Goal: Task Accomplishment & Management: Use online tool/utility

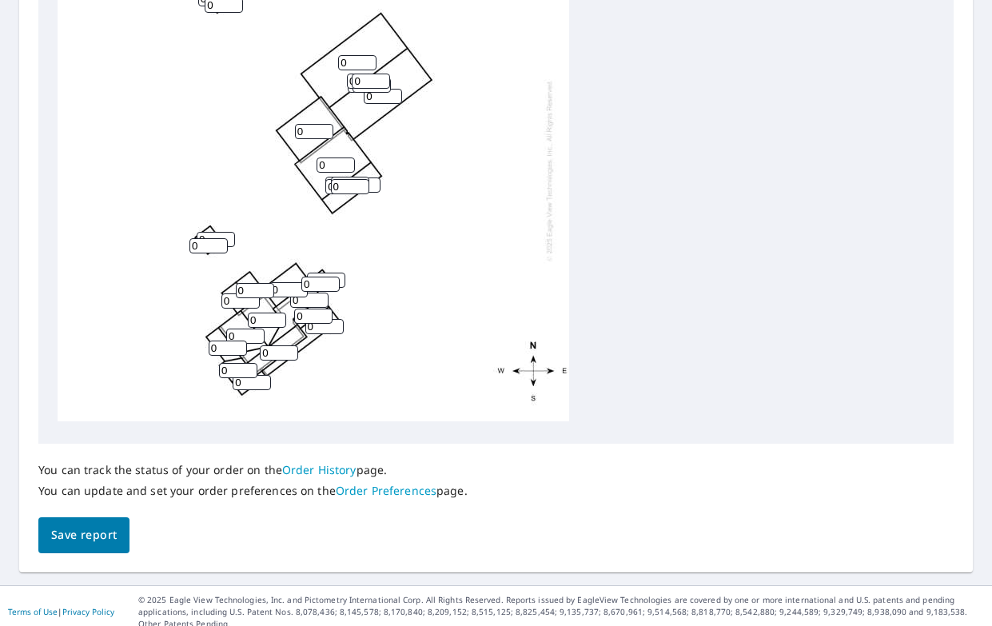
scroll to position [639, 0]
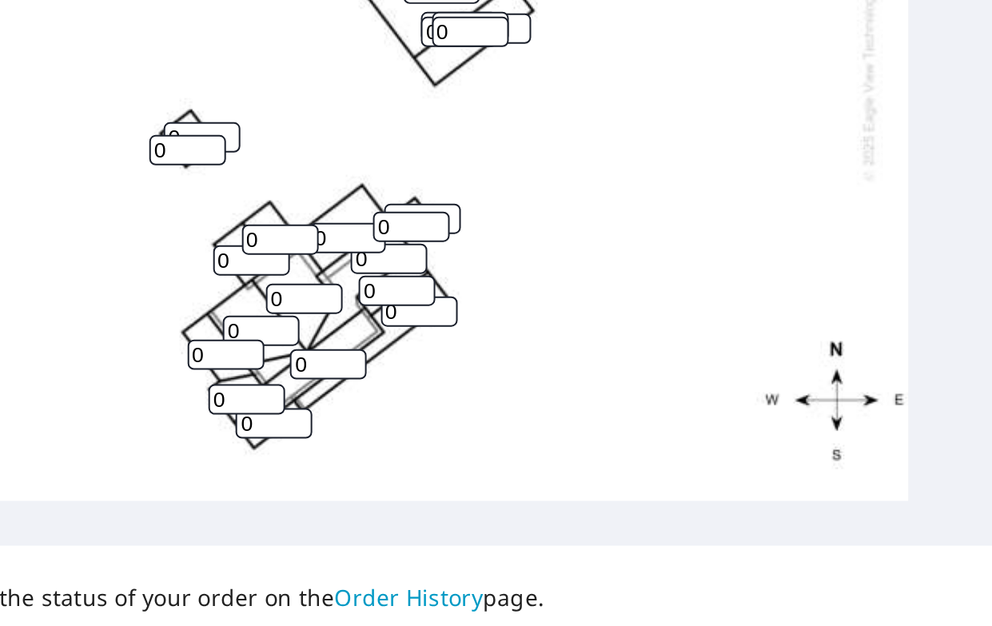
click at [236, 284] on input "0" at bounding box center [255, 291] width 38 height 15
type input "5"
click at [222, 294] on input "0" at bounding box center [241, 301] width 38 height 15
type input "5"
click at [209, 341] on input "0" at bounding box center [228, 348] width 38 height 15
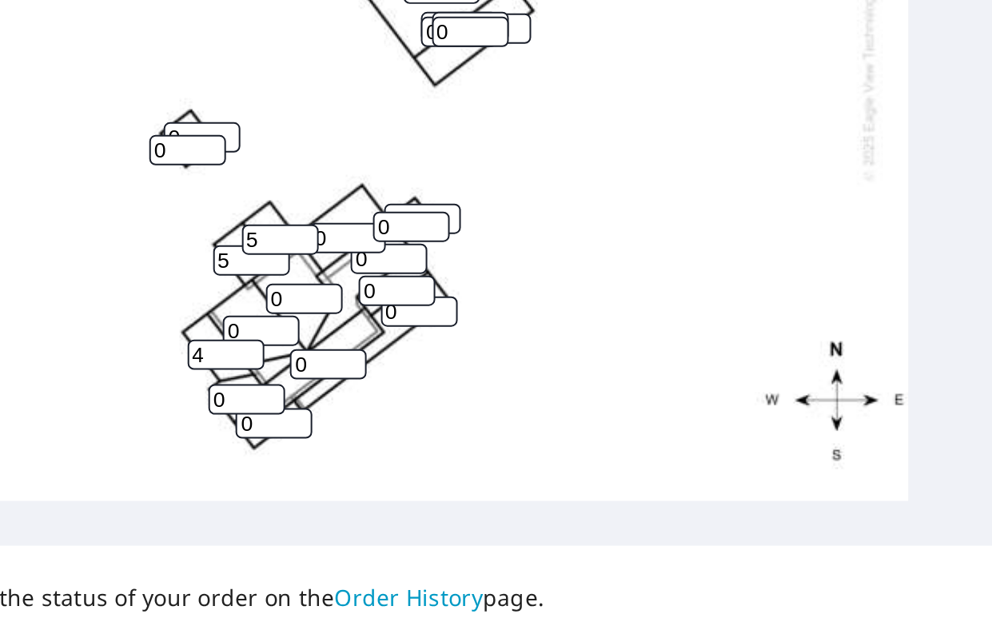
type input "4"
click at [219, 364] on input "0" at bounding box center [238, 371] width 38 height 15
type input "6"
click at [233, 376] on input "0" at bounding box center [252, 383] width 38 height 15
type input "6"
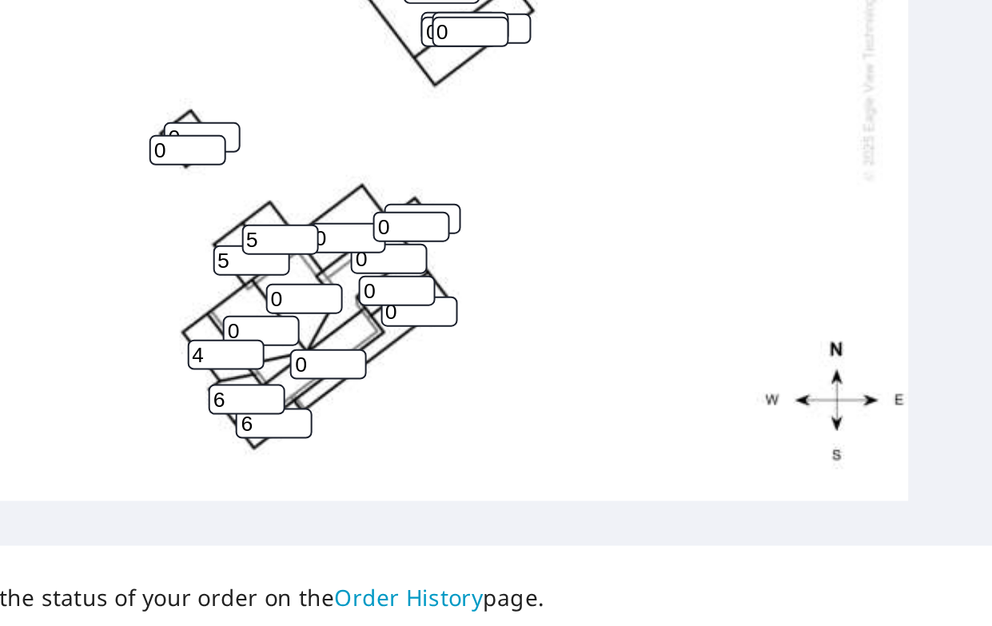
click at [260, 346] on input "0" at bounding box center [279, 353] width 38 height 15
type input "6"
click at [226, 329] on input "0" at bounding box center [245, 336] width 38 height 15
click at [290, 293] on input "0" at bounding box center [309, 300] width 38 height 15
type input "6"
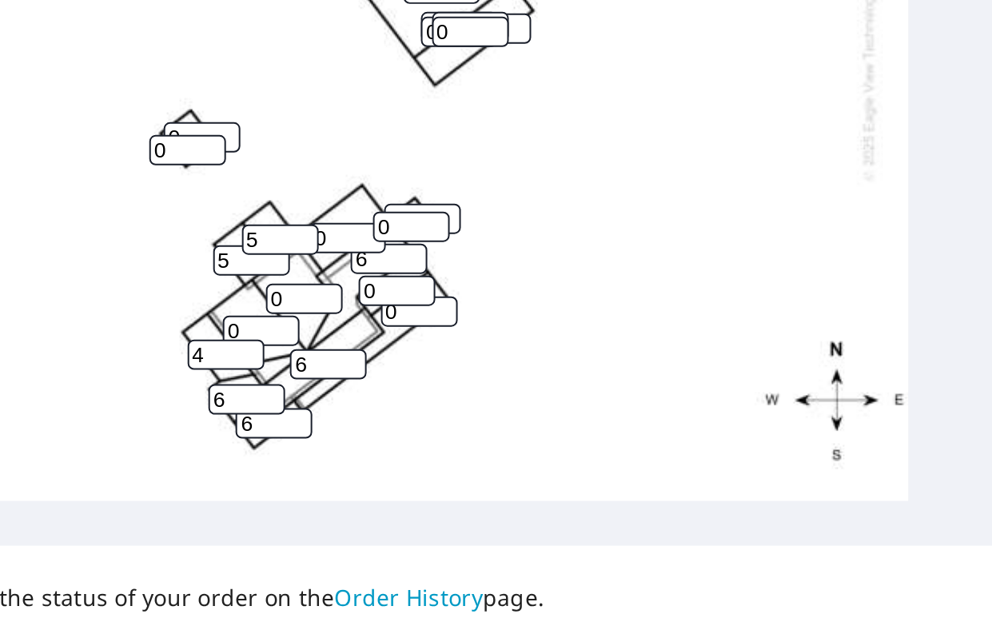
click at [248, 313] on input "0" at bounding box center [267, 320] width 38 height 15
type input "4"
click at [226, 329] on input "0" at bounding box center [245, 336] width 38 height 15
type input "4"
click at [269, 283] on input "0" at bounding box center [288, 290] width 38 height 15
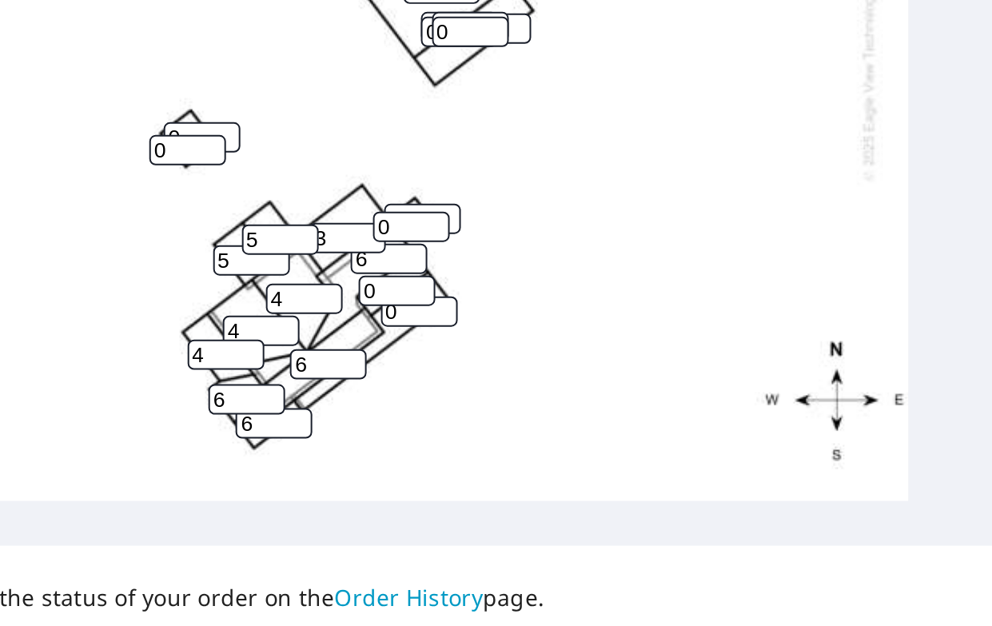
type input "3"
click at [305, 320] on input "0" at bounding box center [324, 327] width 38 height 15
type input "4"
click at [294, 309] on input "0" at bounding box center [313, 316] width 38 height 15
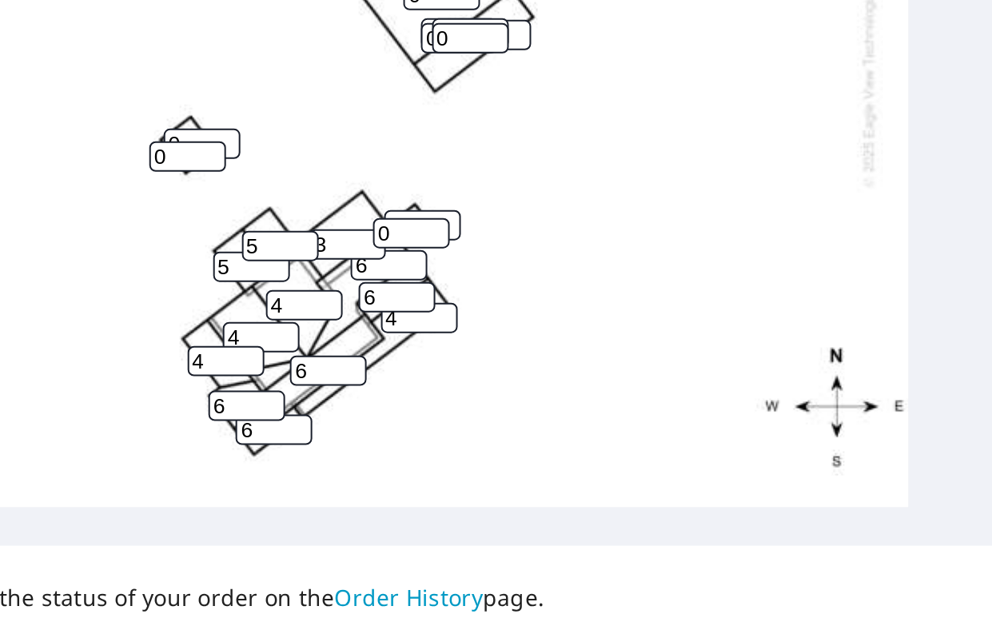
scroll to position [0, 0]
type input "6"
click at [190, 242] on input "0" at bounding box center [209, 249] width 38 height 15
type input "6"
click at [197, 236] on input "0" at bounding box center [216, 243] width 38 height 15
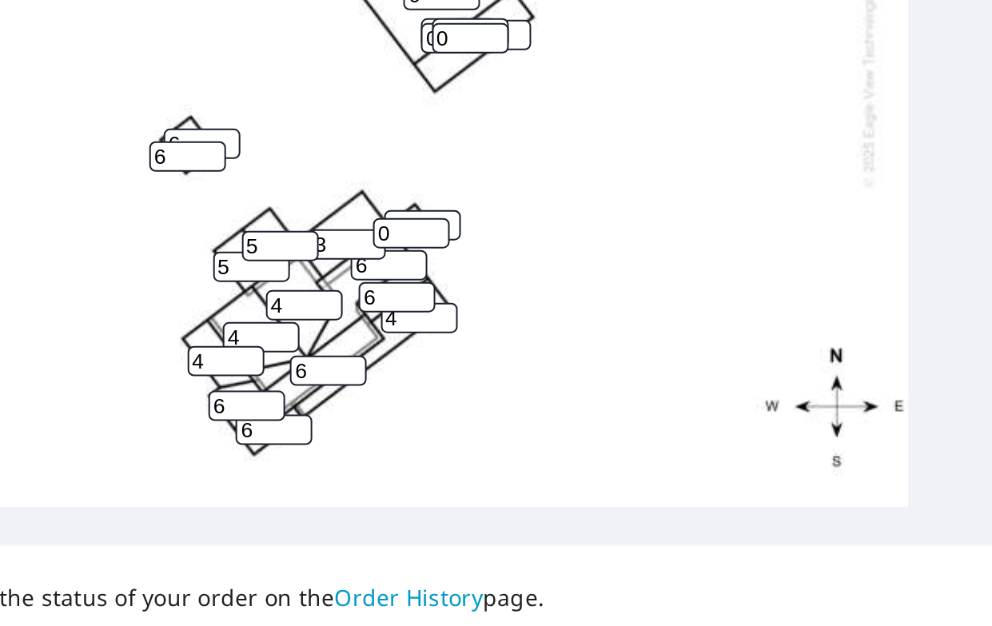
type input "6"
click at [150, 66] on div "0 0 0 0 6 3 4 4 4 0 6 4 0 5 5 6 6 6 0 6 0 6 0 0 0 0 0 0 0 0 0 0 0" at bounding box center [314, 174] width 512 height 502
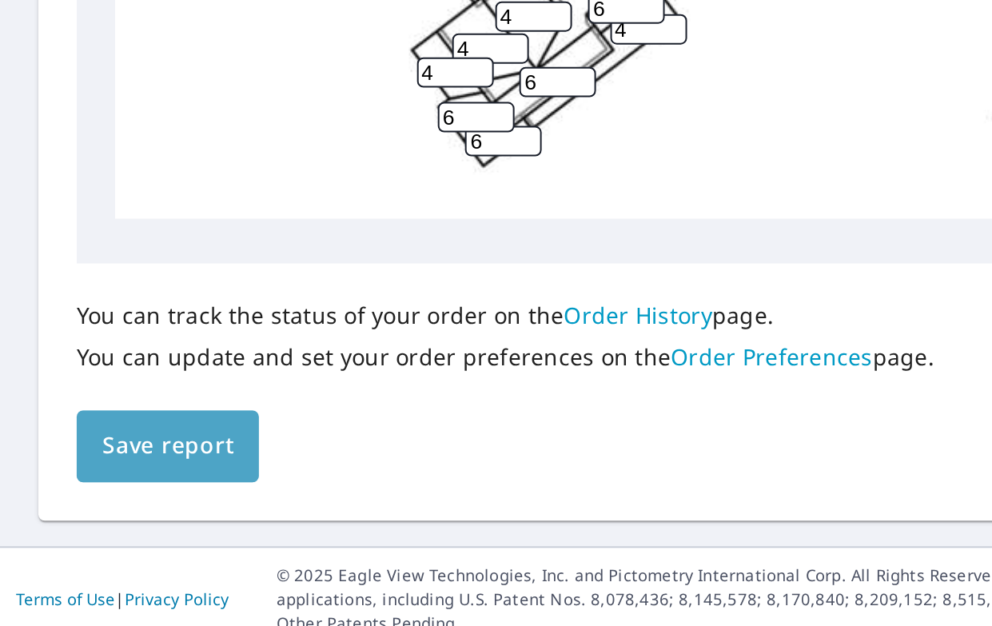
click at [110, 518] on button "Save report" at bounding box center [83, 536] width 91 height 36
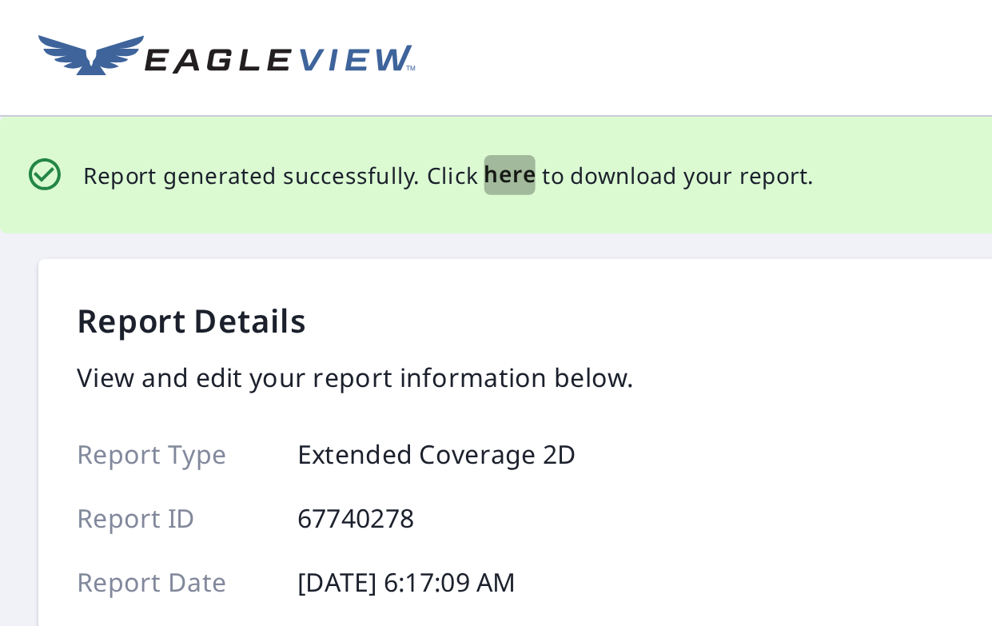
click at [251, 86] on span "here" at bounding box center [255, 88] width 26 height 20
